Goal: Information Seeking & Learning: Check status

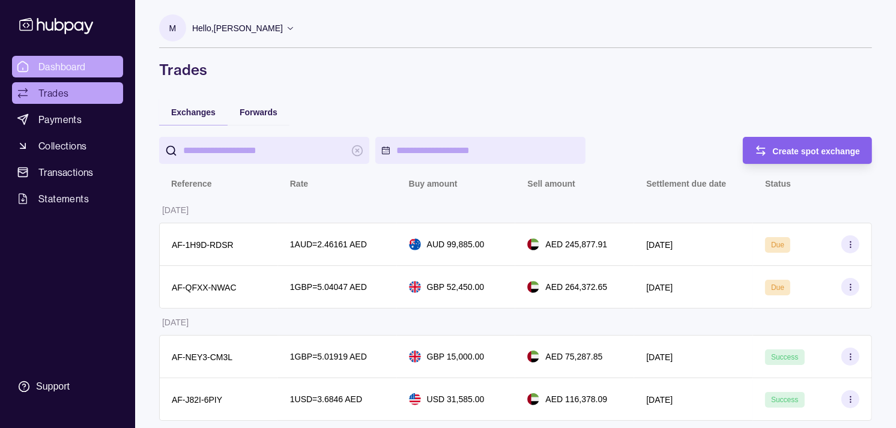
click at [71, 68] on span "Dashboard" at bounding box center [61, 66] width 47 height 14
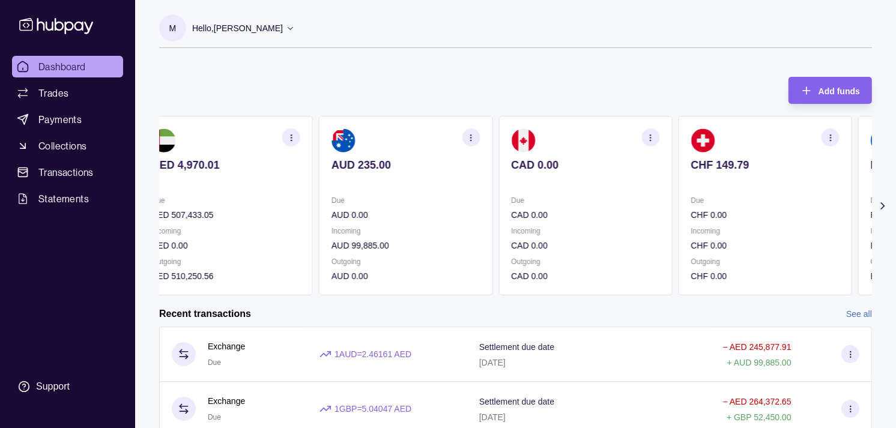
click at [658, 200] on div "AED 4,970.01 Due AED 507,433.05 Incoming AED 0.00 Outgoing AED 510,250.56 AUD 2…" at bounding box center [495, 205] width 713 height 179
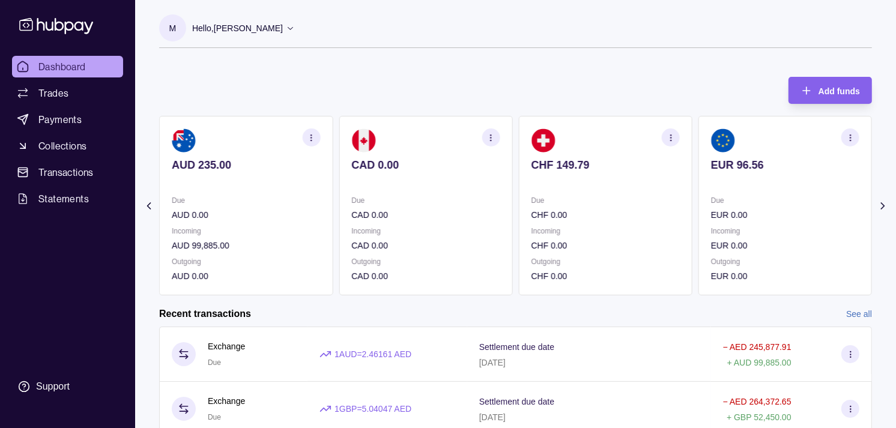
click at [637, 205] on p "Due" at bounding box center [605, 200] width 148 height 13
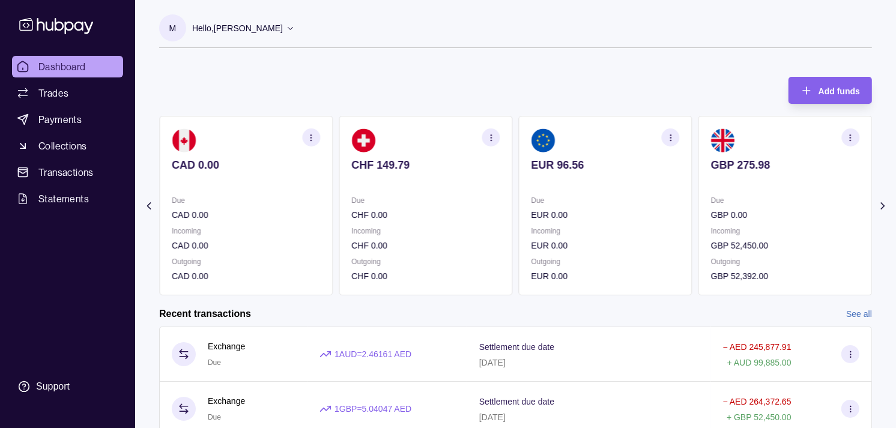
click at [642, 206] on p "Due" at bounding box center [605, 200] width 148 height 13
click at [620, 210] on p "EUR 0.00" at bounding box center [605, 214] width 148 height 13
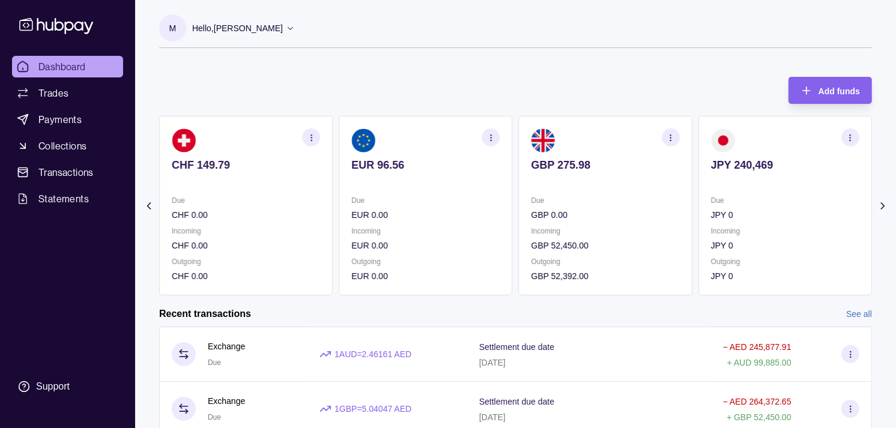
click at [640, 214] on p "GBP 0.00" at bounding box center [605, 214] width 148 height 13
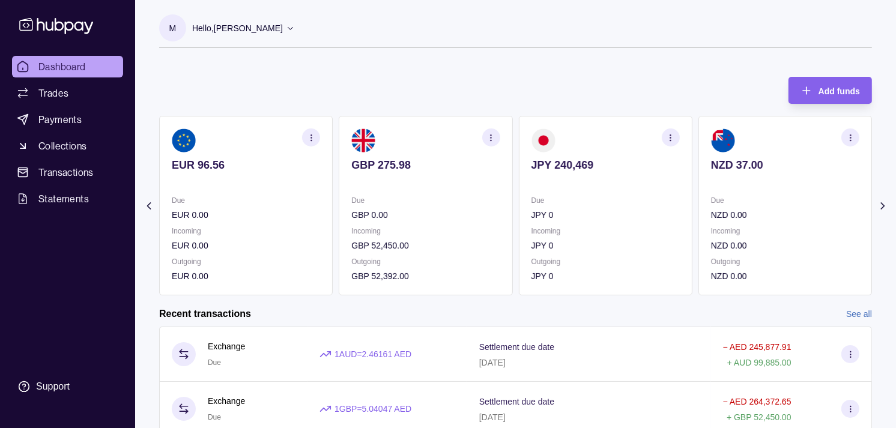
click at [637, 213] on p "JPY 0" at bounding box center [605, 214] width 148 height 13
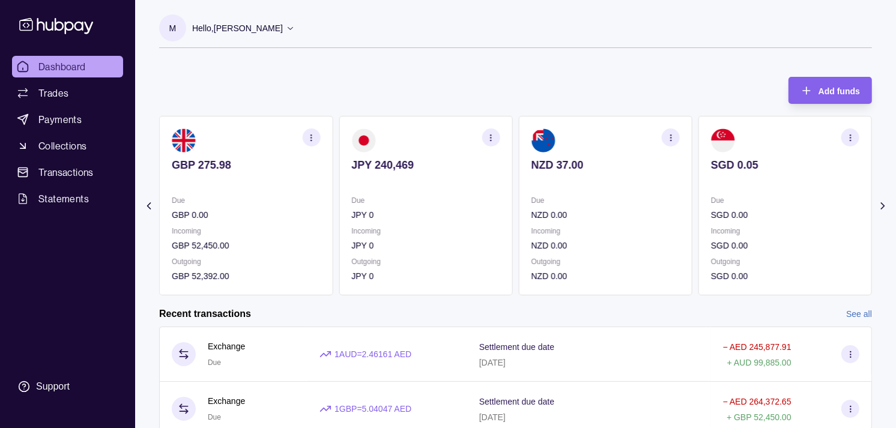
click at [631, 208] on p "NZD 0.00" at bounding box center [605, 214] width 148 height 13
click at [583, 208] on p "NZD 0.00" at bounding box center [605, 214] width 148 height 13
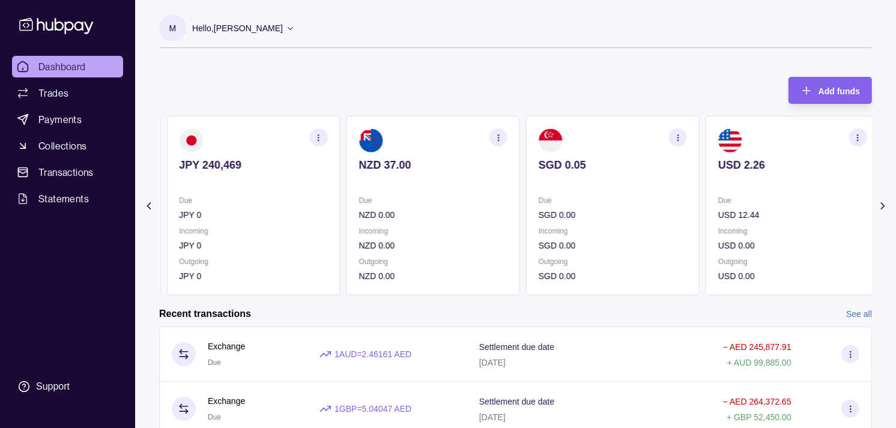
click at [584, 211] on p "SGD 0.00" at bounding box center [612, 214] width 148 height 13
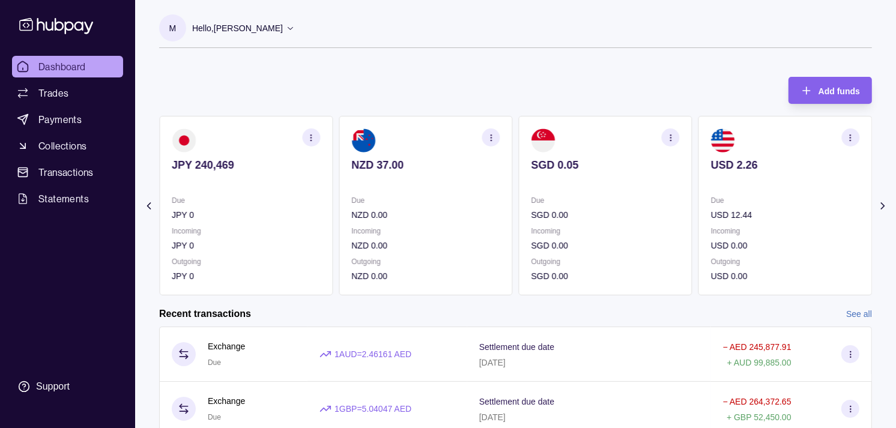
click at [849, 134] on icon "button" at bounding box center [850, 137] width 9 height 9
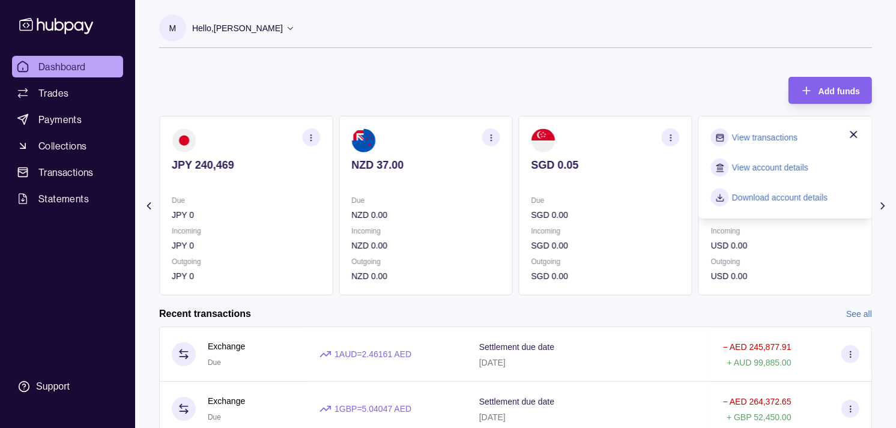
click at [780, 135] on link "View transactions" at bounding box center [764, 137] width 65 height 13
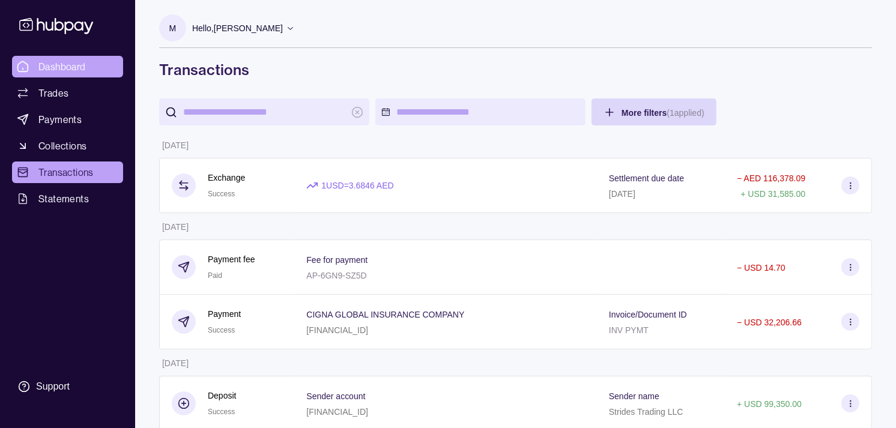
click at [43, 58] on link "Dashboard" at bounding box center [67, 67] width 111 height 22
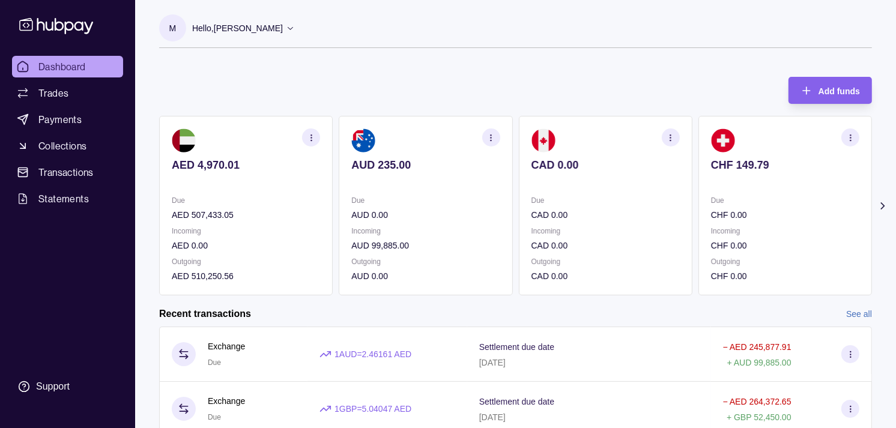
click at [382, 197] on section "AUD 235.00 Due AUD 0.00 Incoming AUD 99,885.00 Outgoing AUD 0.00" at bounding box center [425, 205] width 173 height 179
click at [75, 86] on link "Trades" at bounding box center [67, 93] width 111 height 22
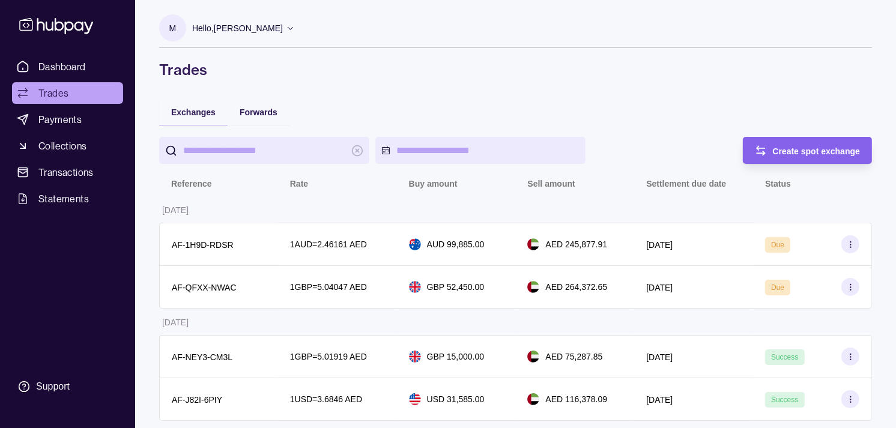
click at [542, 64] on h1 "Trades" at bounding box center [515, 69] width 713 height 19
click at [86, 66] on link "Dashboard" at bounding box center [67, 67] width 111 height 22
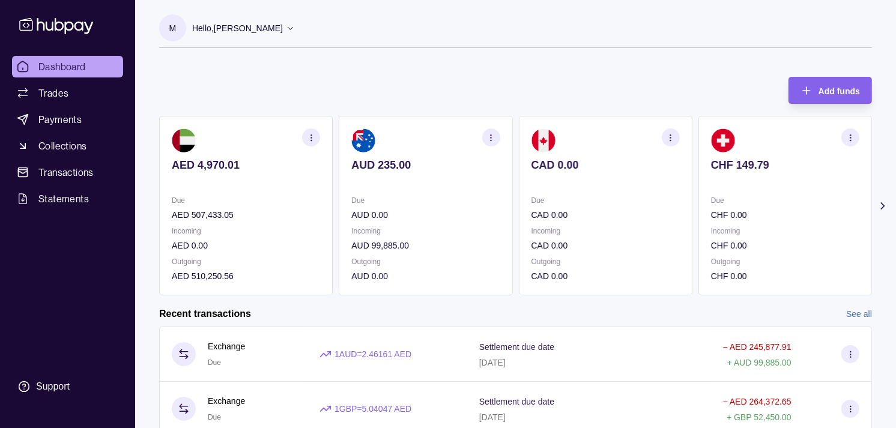
click at [580, 208] on div "Due CAD 0.00" at bounding box center [605, 208] width 148 height 28
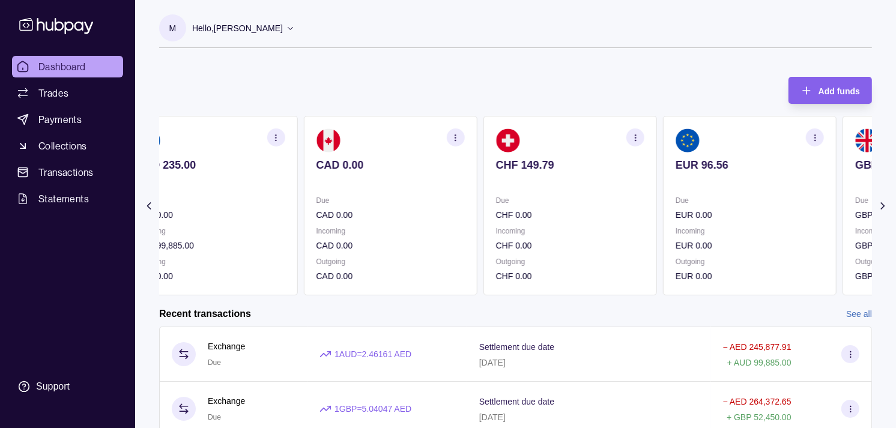
click at [575, 189] on section "CHF 149.79 Due CHF 0.00 Incoming CHF 0.00 Outgoing CHF 0.00" at bounding box center [569, 205] width 173 height 179
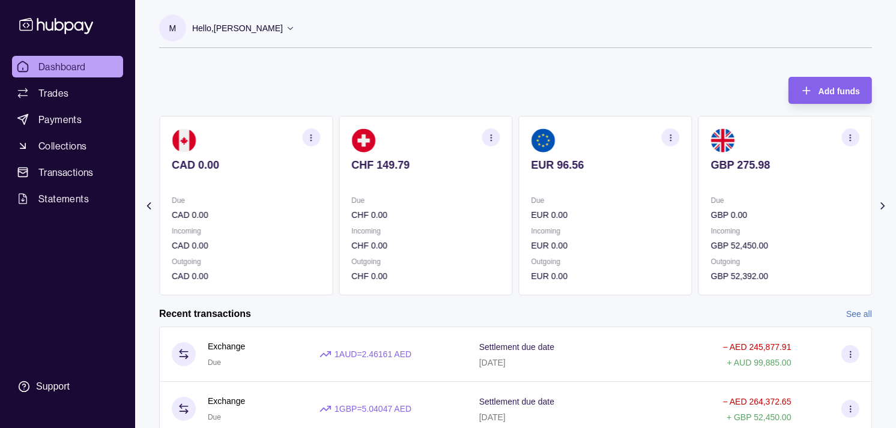
click at [583, 186] on section "EUR 96.56 Due EUR 0.00 Incoming EUR 0.00 Outgoing EUR 0.00" at bounding box center [605, 205] width 173 height 179
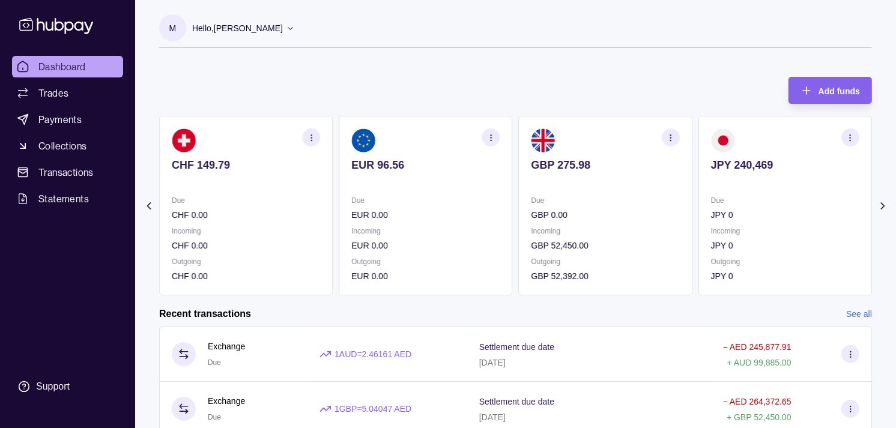
click at [565, 179] on p at bounding box center [605, 181] width 148 height 13
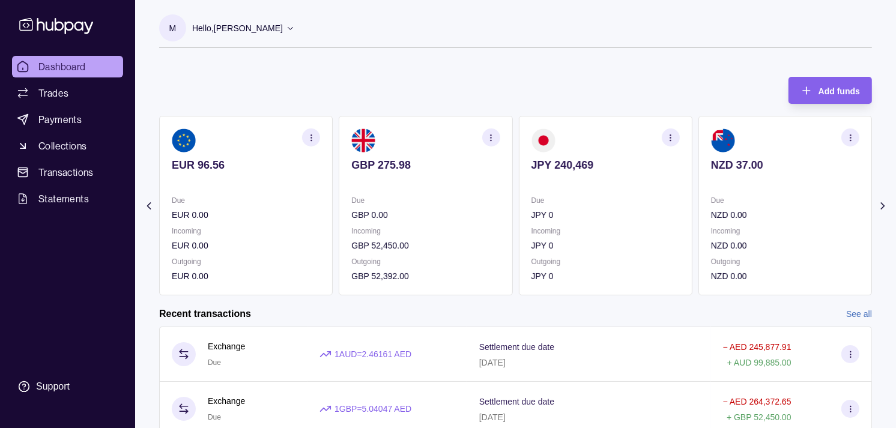
click at [531, 175] on p at bounding box center [605, 181] width 148 height 13
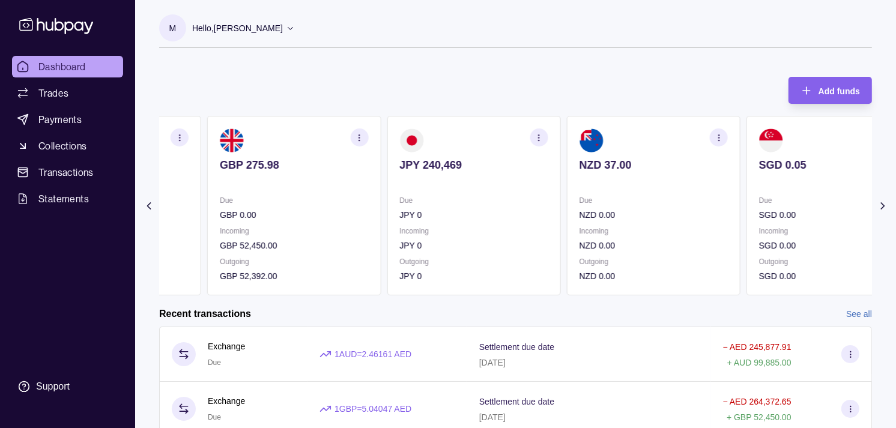
click at [301, 190] on section "GBP 275.98 Due GBP 0.00 Incoming GBP 52,450.00 Outgoing GBP 52,392.00" at bounding box center [293, 205] width 173 height 179
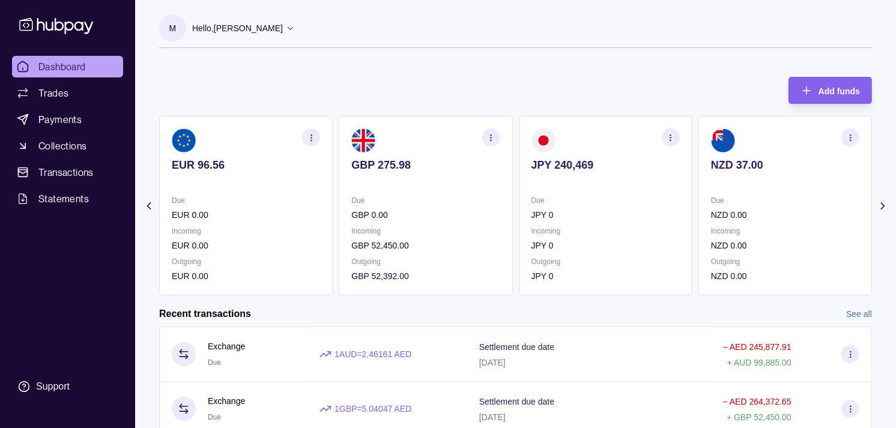
click at [333, 178] on section "EUR 96.56 Due EUR 0.00 Incoming EUR 0.00 Outgoing EUR 0.00" at bounding box center [245, 205] width 173 height 179
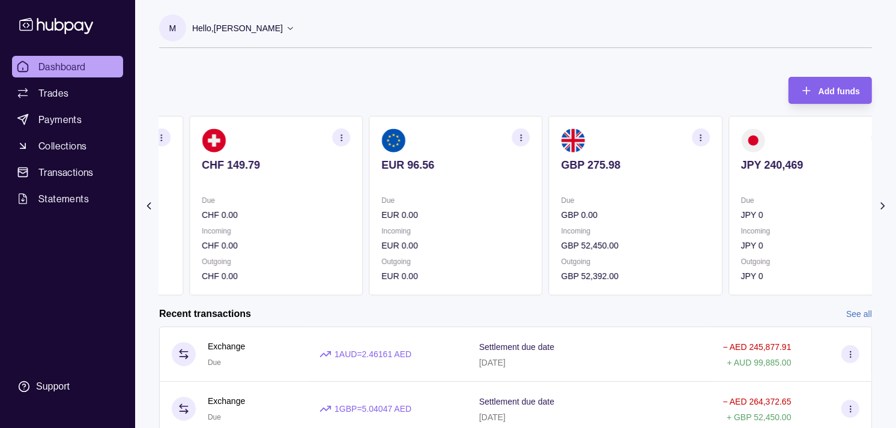
click at [363, 179] on section "CHF 149.79 Due CHF 0.00 Incoming CHF 0.00 Outgoing CHF 0.00" at bounding box center [275, 205] width 173 height 179
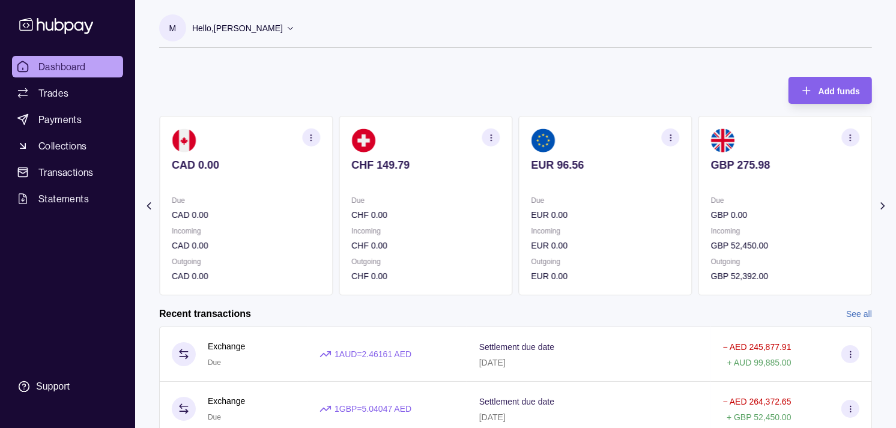
click at [333, 187] on section "CAD 0.00 Due CAD 0.00 Incoming CAD 0.00 Outgoing CAD 0.00" at bounding box center [245, 205] width 173 height 179
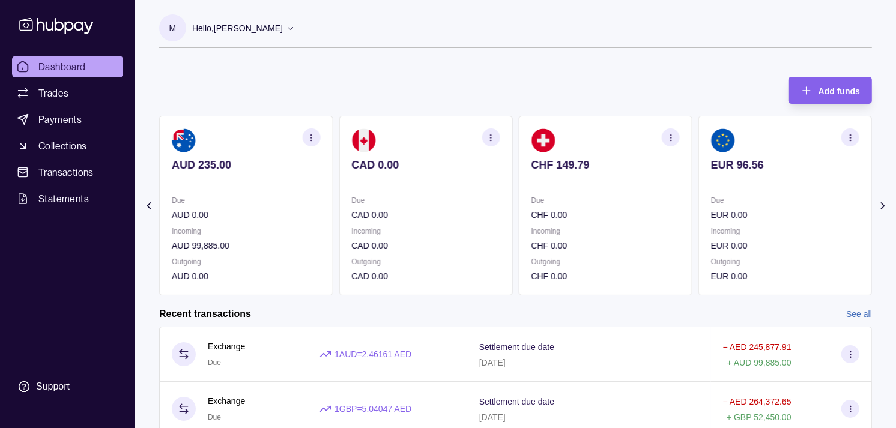
click at [387, 189] on div "AED 4,970.01 Due AED 507,433.05 Incoming AED 0.00 Outgoing AED 510,250.56 AUD 2…" at bounding box center [336, 205] width 713 height 179
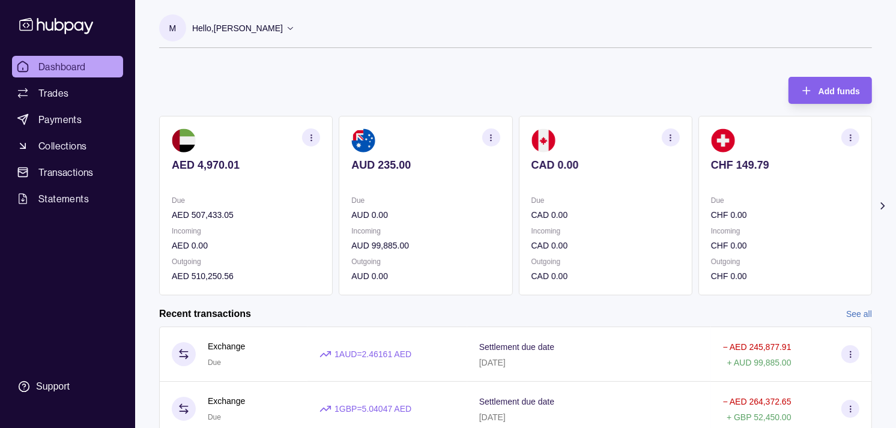
click at [376, 195] on div "AED 4,970.01 Due AED 507,433.05 Incoming AED 0.00 Outgoing AED 510,250.56 AUD 2…" at bounding box center [515, 205] width 713 height 179
click at [317, 133] on section "button" at bounding box center [311, 137] width 18 height 18
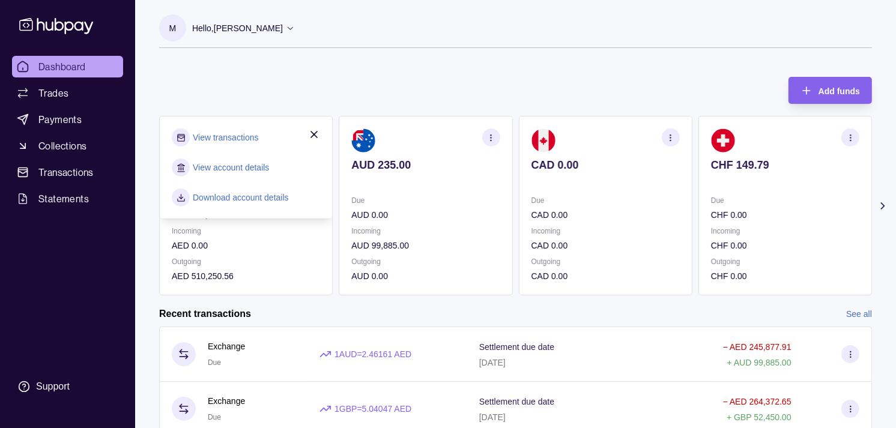
click at [250, 138] on link "View transactions" at bounding box center [225, 137] width 65 height 13
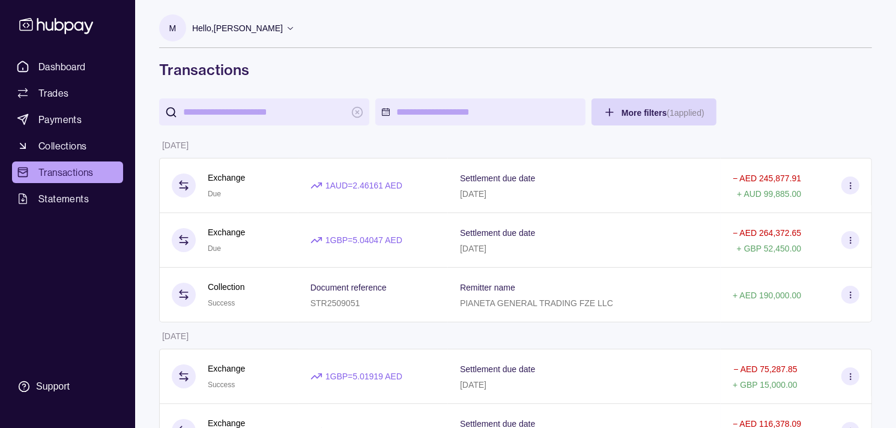
click at [58, 91] on span "Trades" at bounding box center [53, 93] width 30 height 14
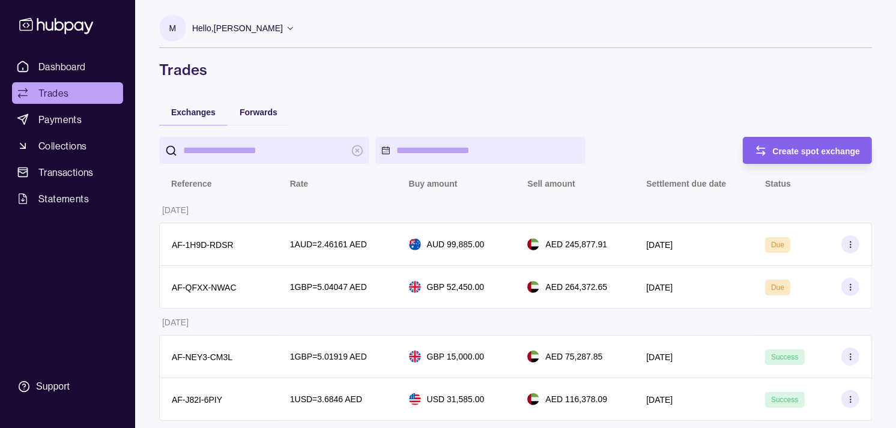
click at [50, 94] on span "Trades" at bounding box center [53, 93] width 30 height 14
click at [82, 63] on span "Dashboard" at bounding box center [61, 66] width 47 height 14
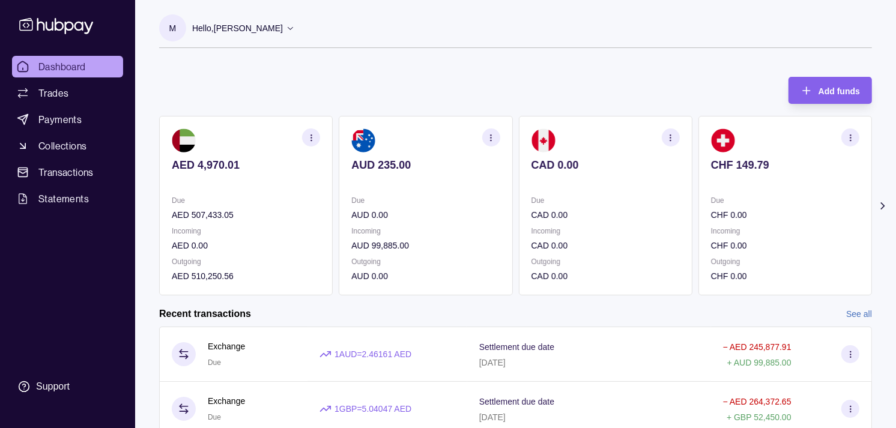
click at [681, 181] on div "AED 4,970.01 Due AED 507,433.05 Incoming AED 0.00 Outgoing AED 510,250.56 AUD 2…" at bounding box center [515, 205] width 713 height 179
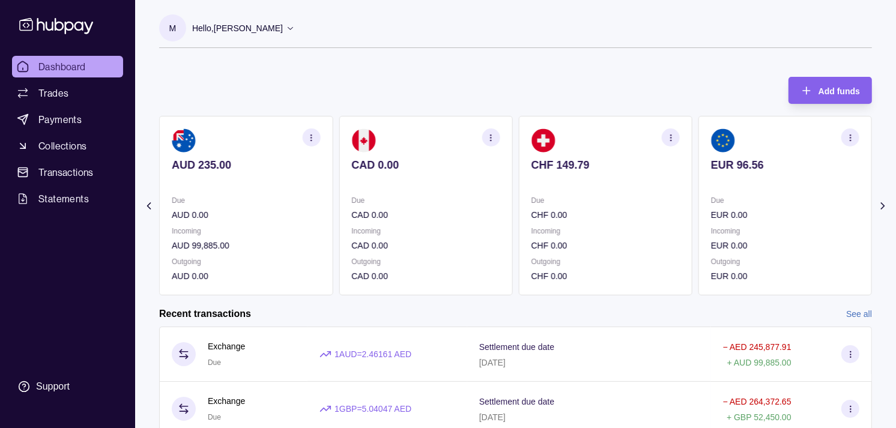
click at [698, 182] on section "EUR 96.56 Due EUR 0.00 Incoming EUR 0.00 Outgoing EUR 0.00" at bounding box center [784, 205] width 173 height 179
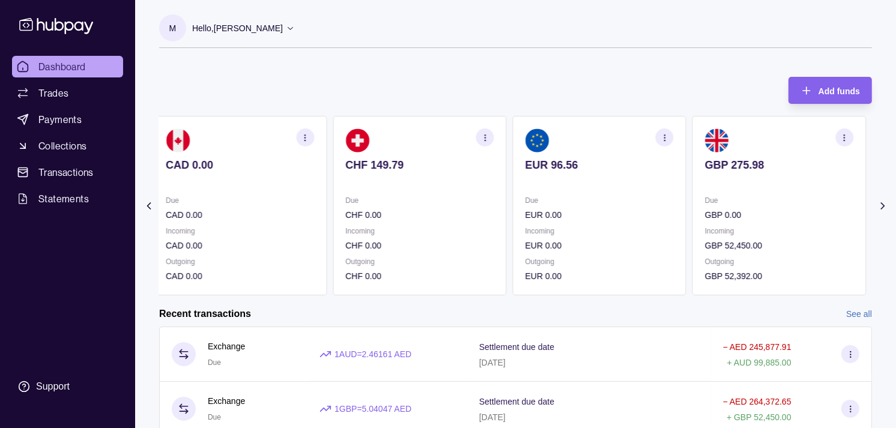
click at [656, 183] on section "EUR 96.56 Due EUR 0.00 Incoming EUR 0.00 Outgoing EUR 0.00" at bounding box center [599, 205] width 173 height 179
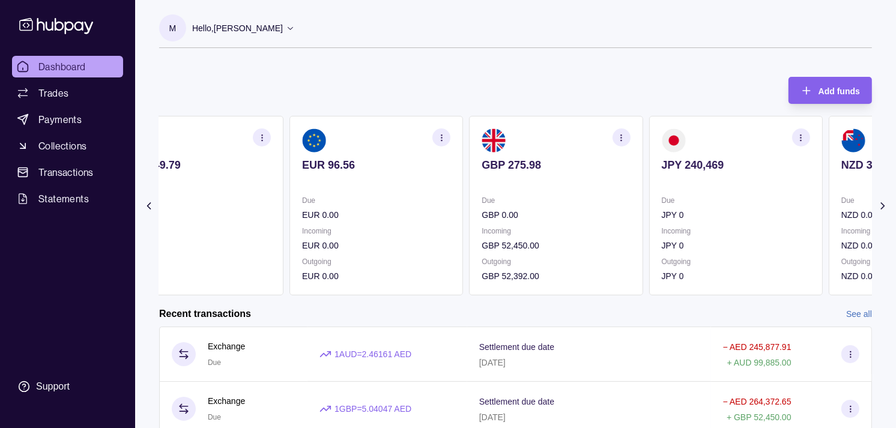
click at [662, 198] on div "Due JPY 0" at bounding box center [736, 208] width 148 height 28
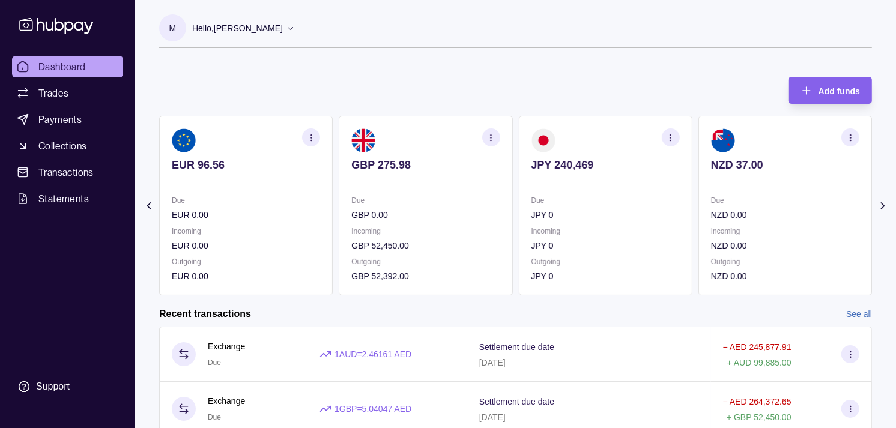
click at [653, 201] on div "AED 4,970.01 Due AED 507,433.05 Incoming AED 0.00 Outgoing AED 510,250.56 AUD 2…" at bounding box center [515, 205] width 713 height 179
